Goal: Transaction & Acquisition: Purchase product/service

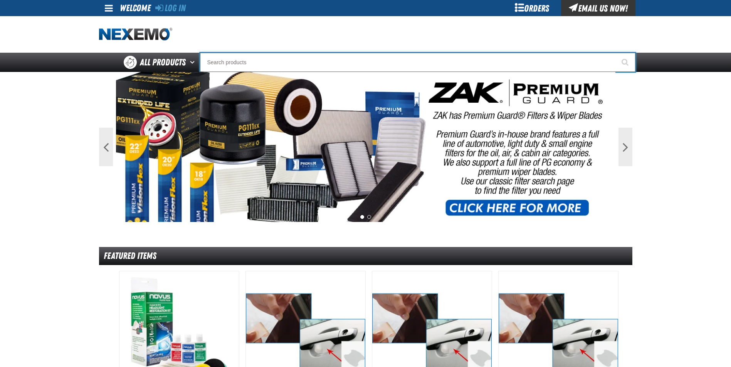
click at [267, 61] on input "Search" at bounding box center [417, 62] width 435 height 19
click at [266, 64] on input "Search" at bounding box center [417, 62] width 435 height 19
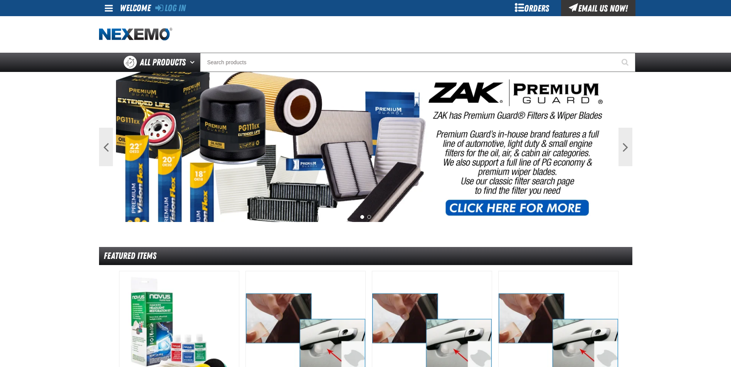
click at [282, 52] on div at bounding box center [365, 34] width 533 height 37
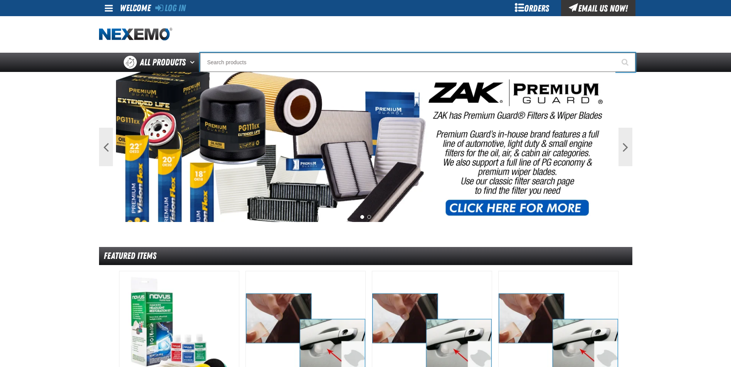
click at [270, 59] on input "Search" at bounding box center [417, 62] width 435 height 19
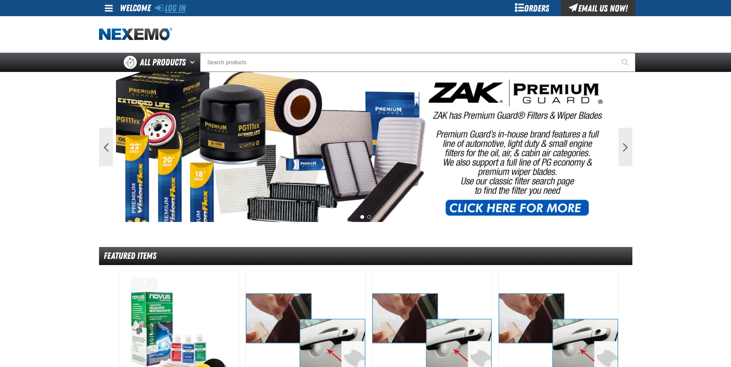
click at [181, 5] on link "Log In" at bounding box center [170, 8] width 30 height 11
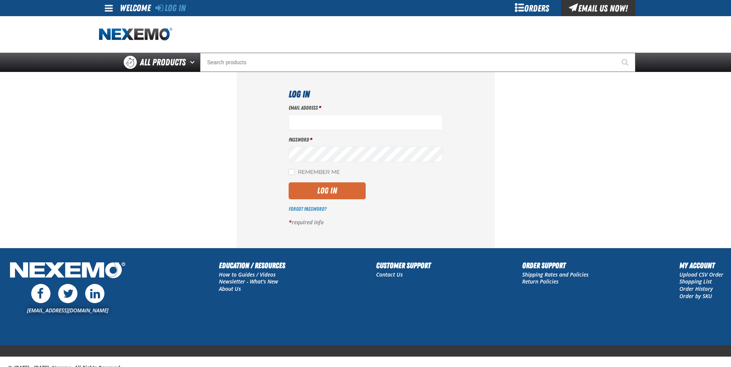
type input "rlankford@vtaig.com"
click at [298, 188] on button "Log In" at bounding box center [326, 191] width 77 height 17
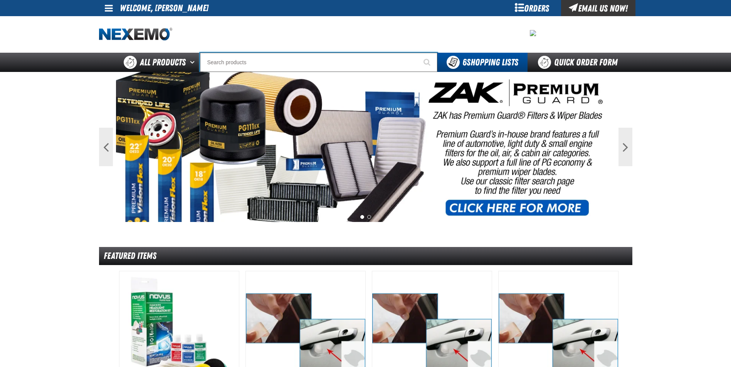
click at [243, 64] on input "Search" at bounding box center [318, 62] width 237 height 19
type input "ti"
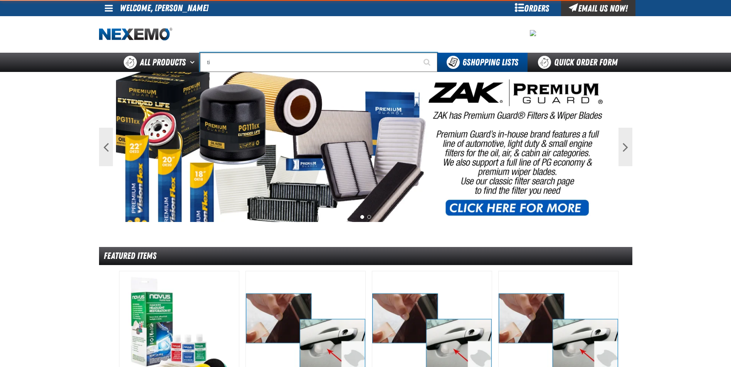
type input "tiRE SALE"
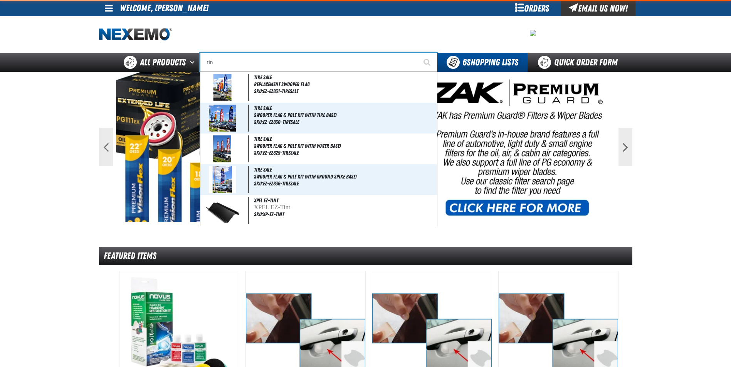
type input "tint"
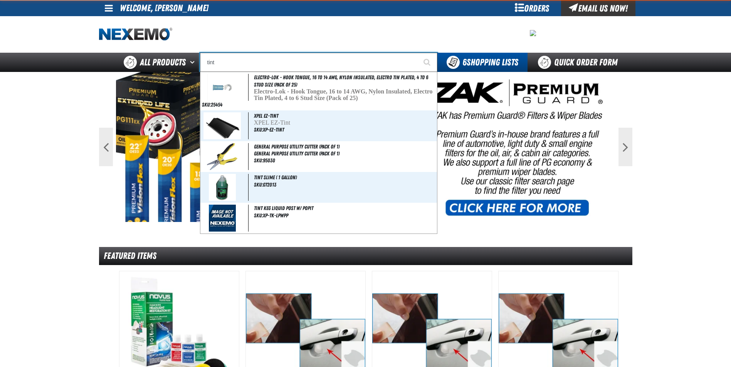
type input "tint Slime ( 1 gallon)"
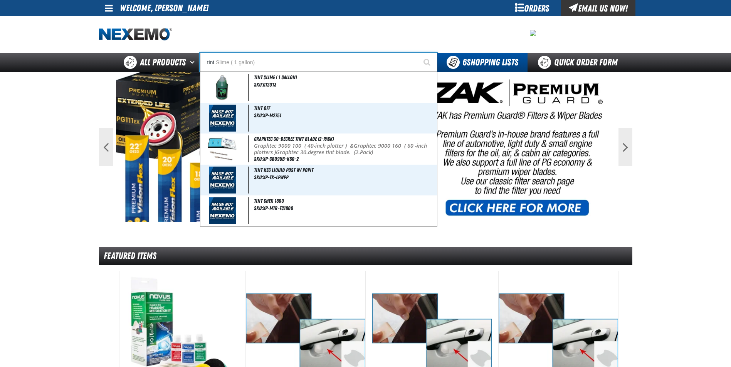
type input "tint"
click at [418, 53] on button "Start Searching" at bounding box center [427, 62] width 19 height 19
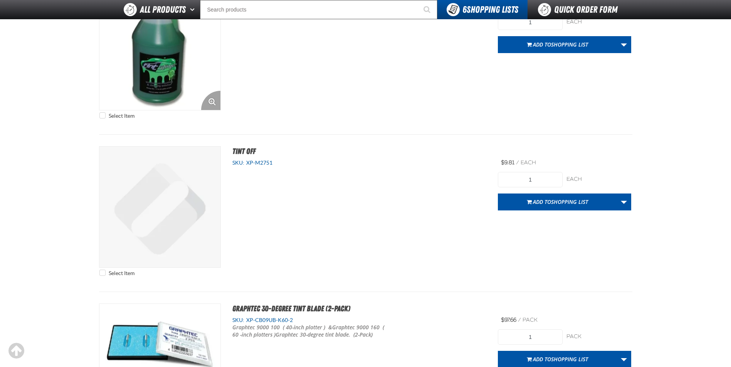
scroll to position [116, 0]
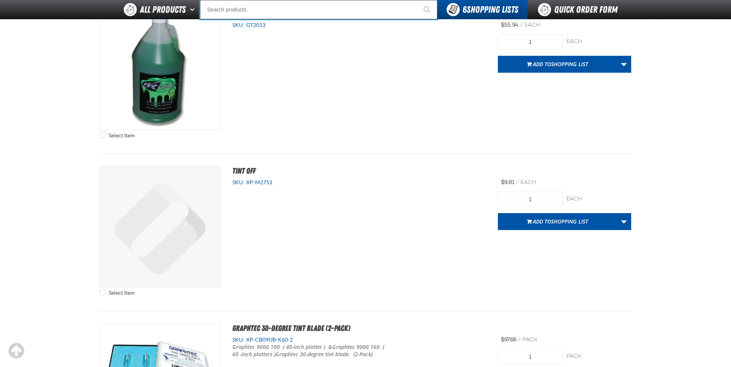
click at [218, 8] on input "Search" at bounding box center [318, 9] width 237 height 19
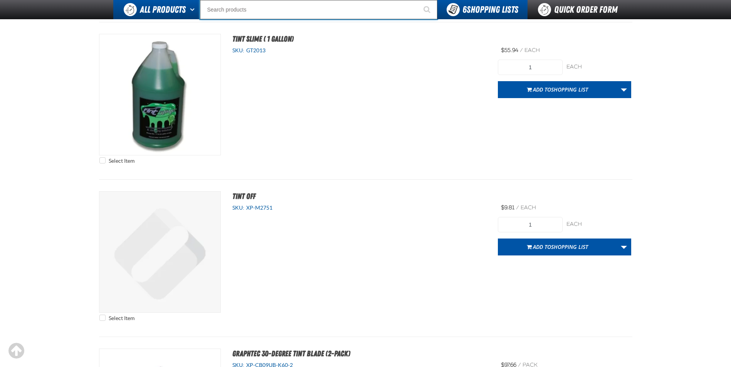
scroll to position [77, 0]
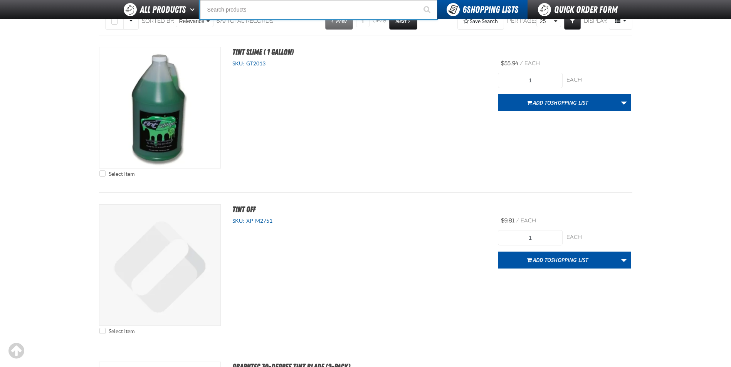
click at [230, 13] on input "Search" at bounding box center [318, 9] width 237 height 19
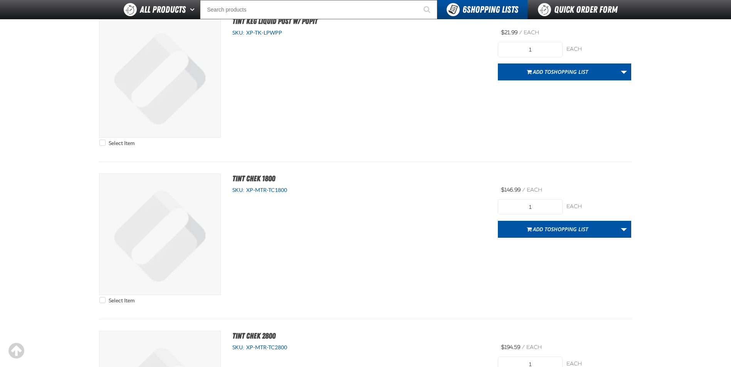
scroll to position [578, 0]
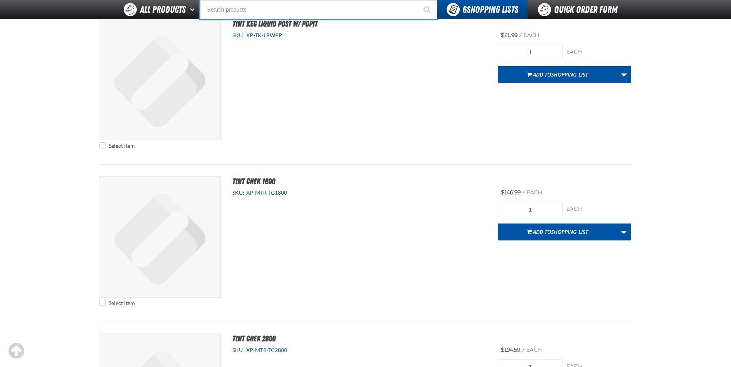
drag, startPoint x: 223, startPoint y: 12, endPoint x: 217, endPoint y: 12, distance: 6.2
click at [223, 12] on input "Search" at bounding box center [318, 9] width 237 height 19
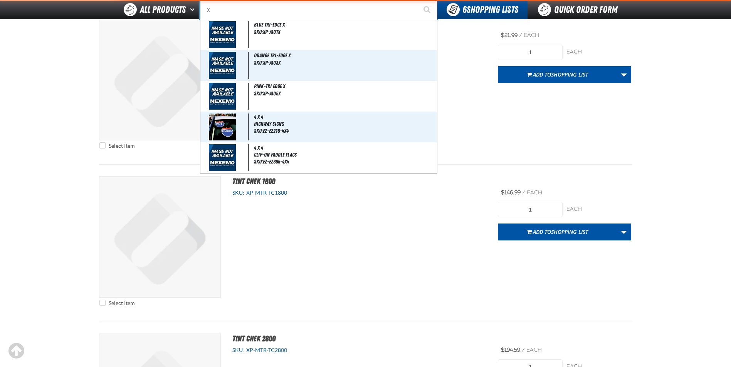
type input "xp"
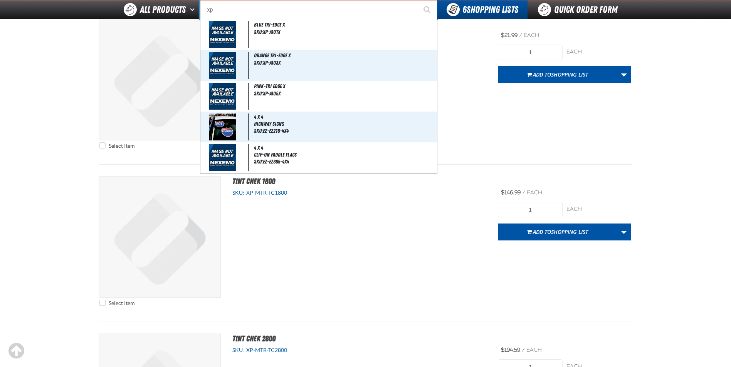
type input "xpEL EZ-Tint"
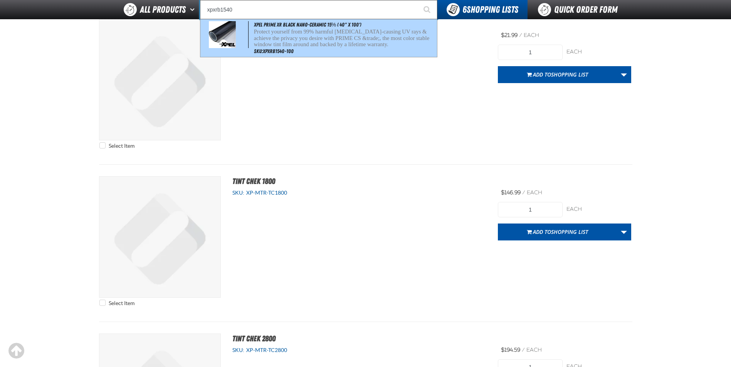
click at [253, 32] on div "XPEL PRIME XR Black Nano-Ceramic 15% ( 40" x 100') Protect yourself from 99% ha…" at bounding box center [318, 38] width 236 height 38
type input "XPEL PRIME XR Black Nano-Ceramic 15% ( 40" x 100')"
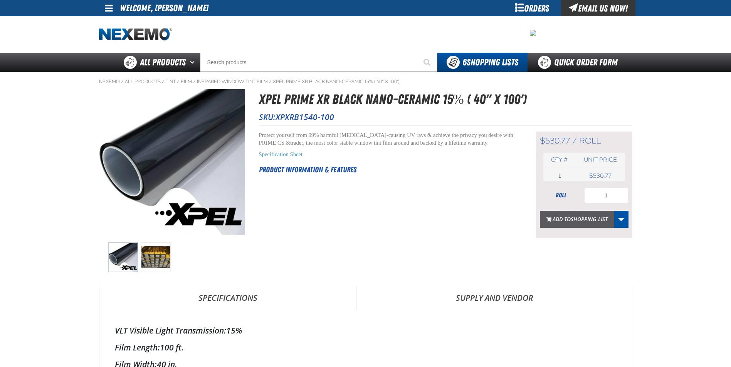
click at [564, 218] on span "Add to Shopping List" at bounding box center [579, 219] width 55 height 7
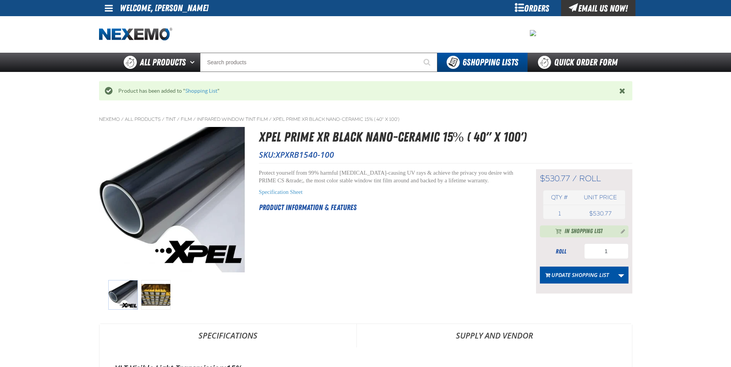
click at [538, 8] on div "Orders" at bounding box center [532, 8] width 58 height 16
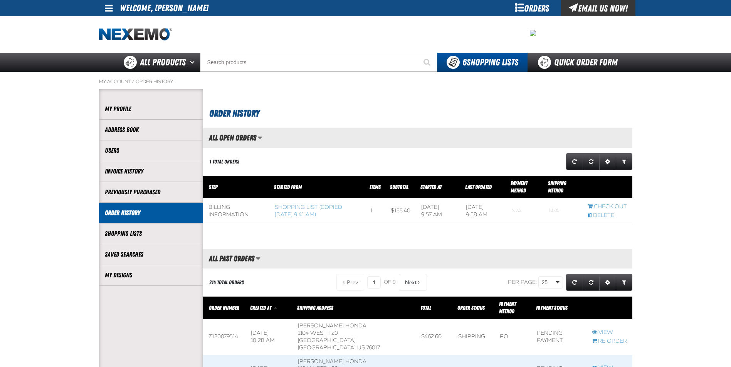
scroll to position [0, 0]
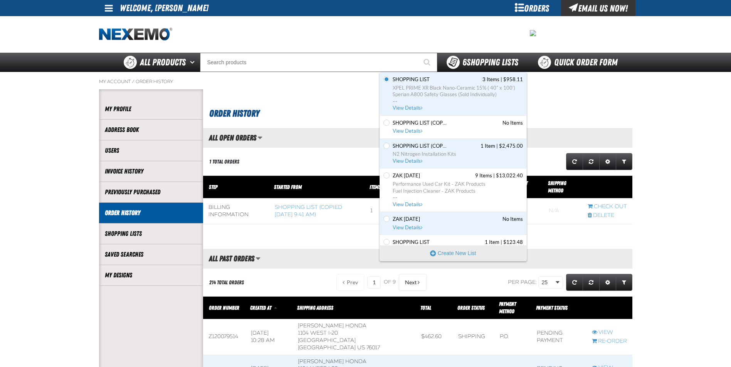
click at [489, 59] on span "6 Shopping Lists" at bounding box center [490, 62] width 56 height 11
click at [406, 85] on span "XPEL PRIME XR Black Nano-Ceramic 15% ( 40" x 100')" at bounding box center [457, 88] width 130 height 7
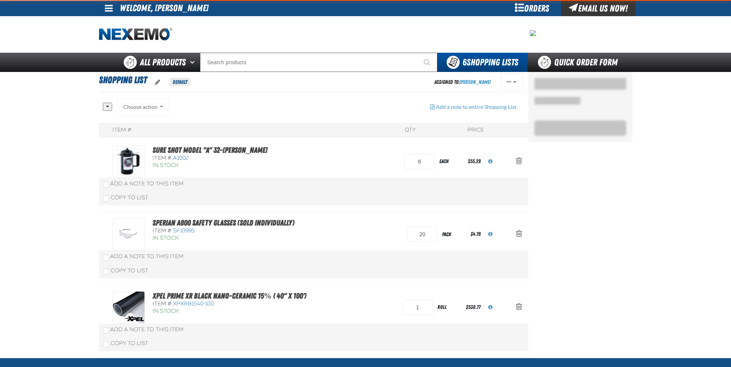
click at [406, 85] on h1 "Shopping List Default" at bounding box center [266, 81] width 335 height 17
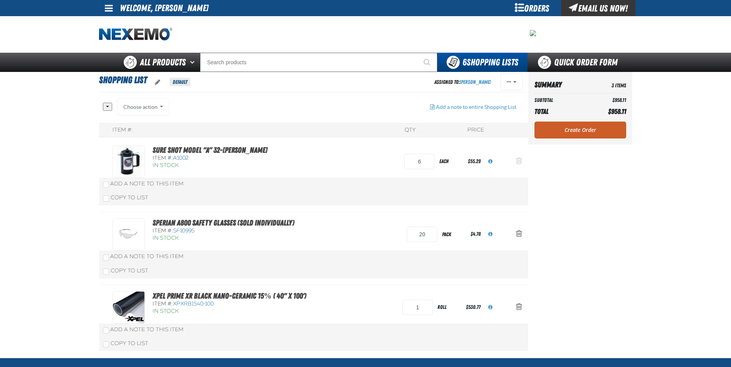
click at [516, 160] on span "Action Remove Sure Shot Model &quot;A&quot; 32-Ounce Sprayer from Shopping List" at bounding box center [519, 161] width 6 height 8
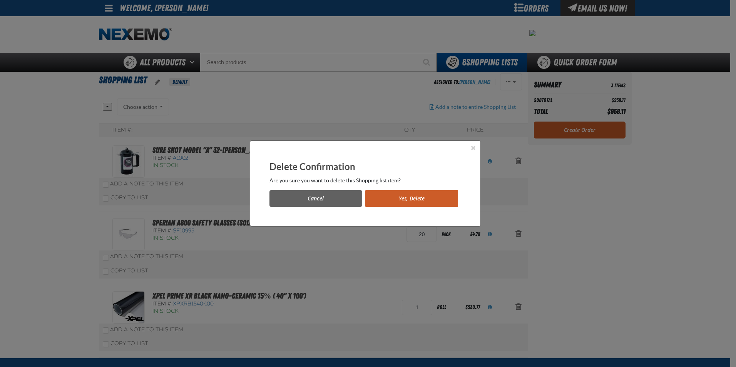
click at [392, 199] on button "Yes, Delete" at bounding box center [411, 198] width 93 height 17
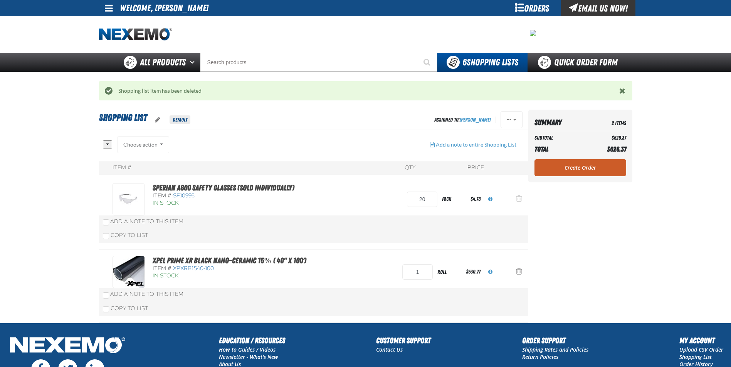
click at [520, 199] on span "Action Remove Sperian A800 Safety Glasses (Sold Individually) from Shopping List" at bounding box center [519, 199] width 6 height 8
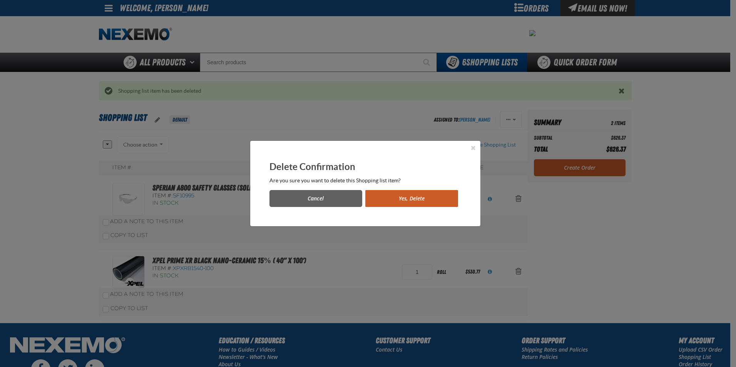
click at [423, 198] on button "Yes, Delete" at bounding box center [411, 198] width 93 height 17
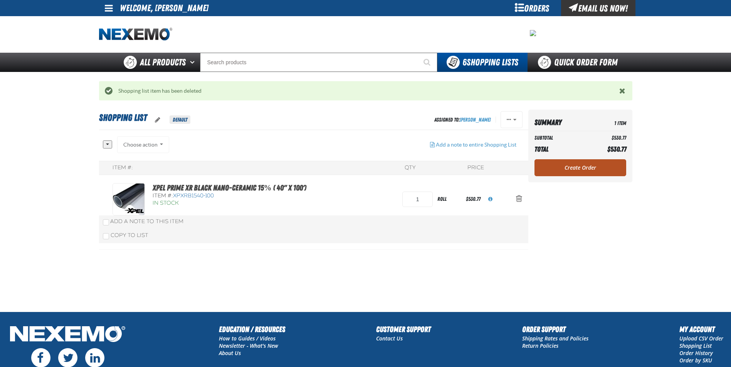
click at [612, 169] on link "Create Order" at bounding box center [580, 167] width 92 height 17
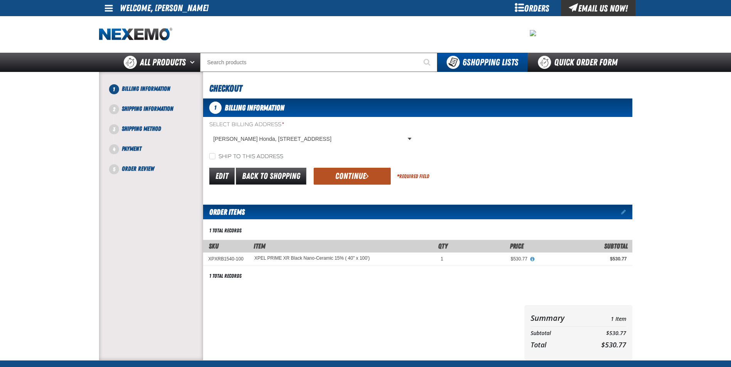
click at [361, 176] on button "Continue" at bounding box center [351, 176] width 77 height 17
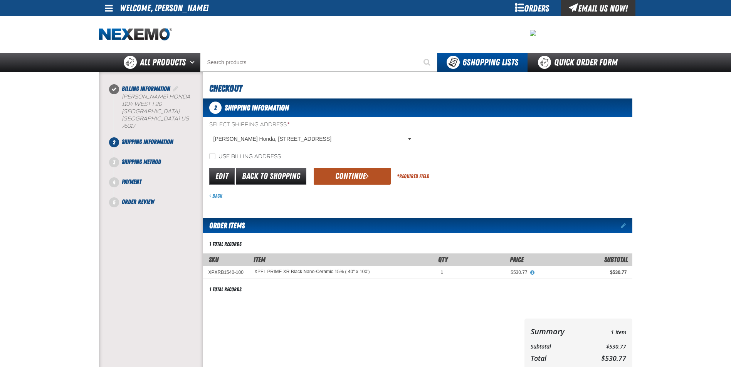
click at [362, 176] on button "Continue" at bounding box center [351, 176] width 77 height 17
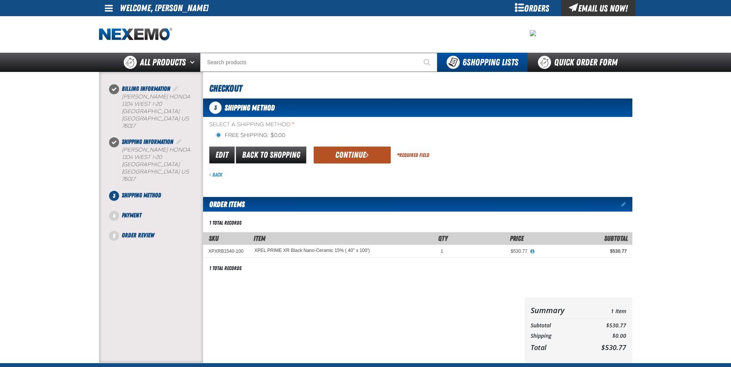
click at [367, 153] on span "submit" at bounding box center [366, 155] width 3 height 8
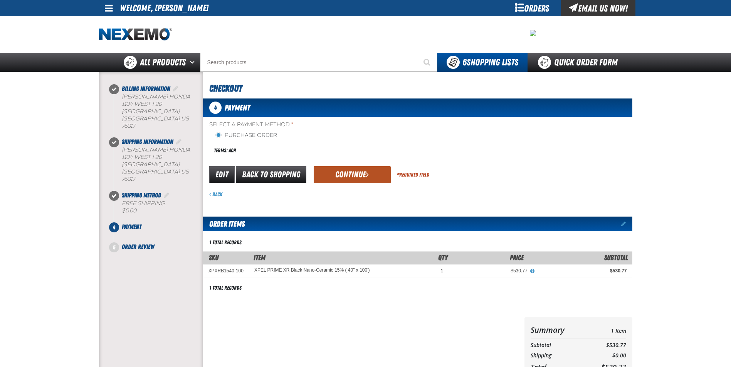
click at [357, 170] on button "Continue" at bounding box center [351, 174] width 77 height 17
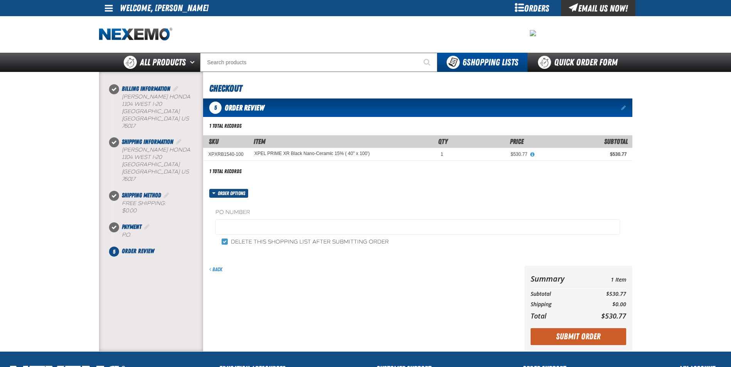
click at [252, 206] on div "PO Number Delete this shopping list after submitting order" at bounding box center [417, 227] width 429 height 59
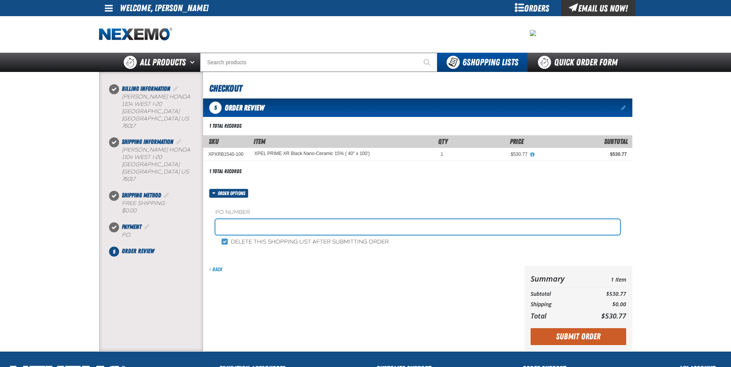
click at [260, 221] on input "text" at bounding box center [417, 227] width 404 height 15
type input "182991-JIMMY"
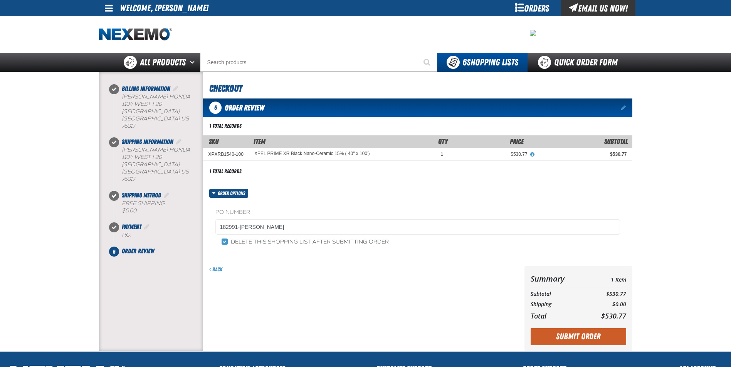
click at [554, 333] on button "Submit Order" at bounding box center [578, 336] width 96 height 17
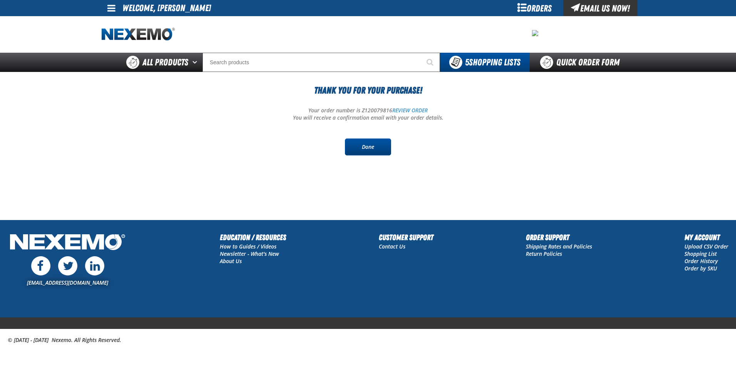
click at [365, 153] on link "Done" at bounding box center [368, 147] width 46 height 17
